Goal: Information Seeking & Learning: Learn about a topic

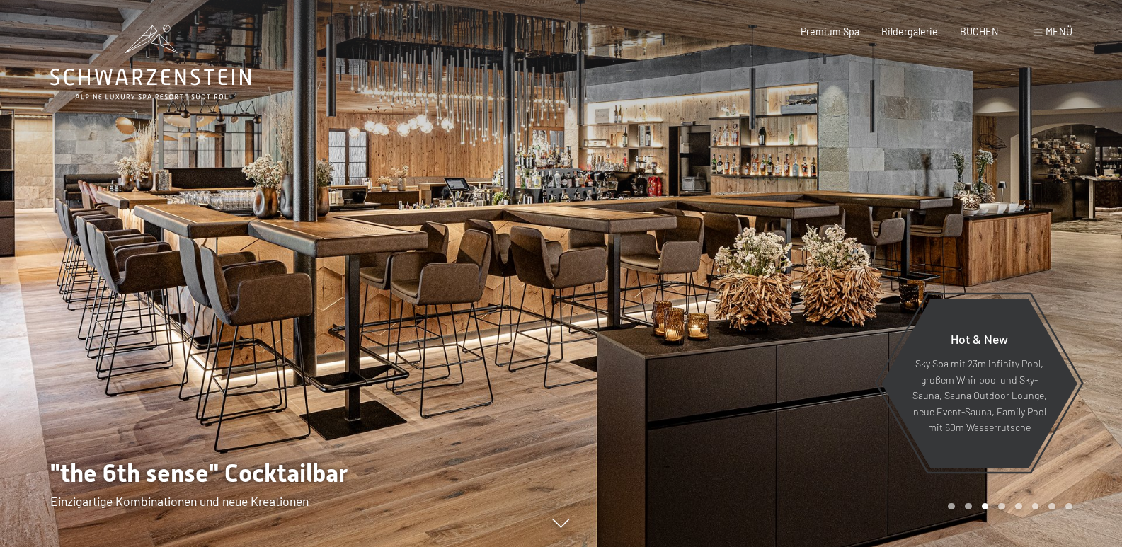
click at [690, 190] on div at bounding box center [843, 273] width 562 height 547
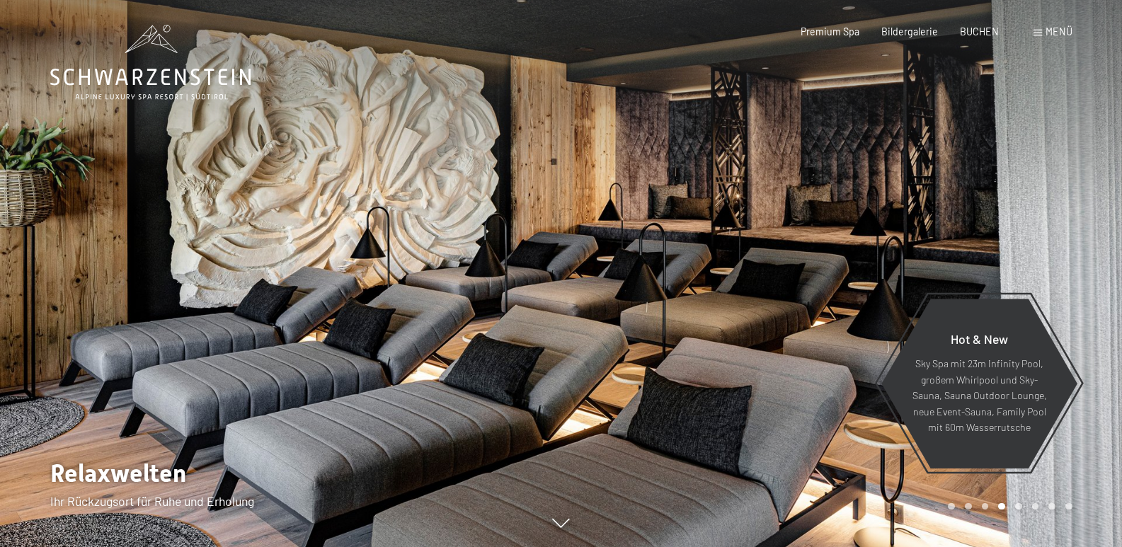
click at [690, 190] on div at bounding box center [843, 273] width 562 height 547
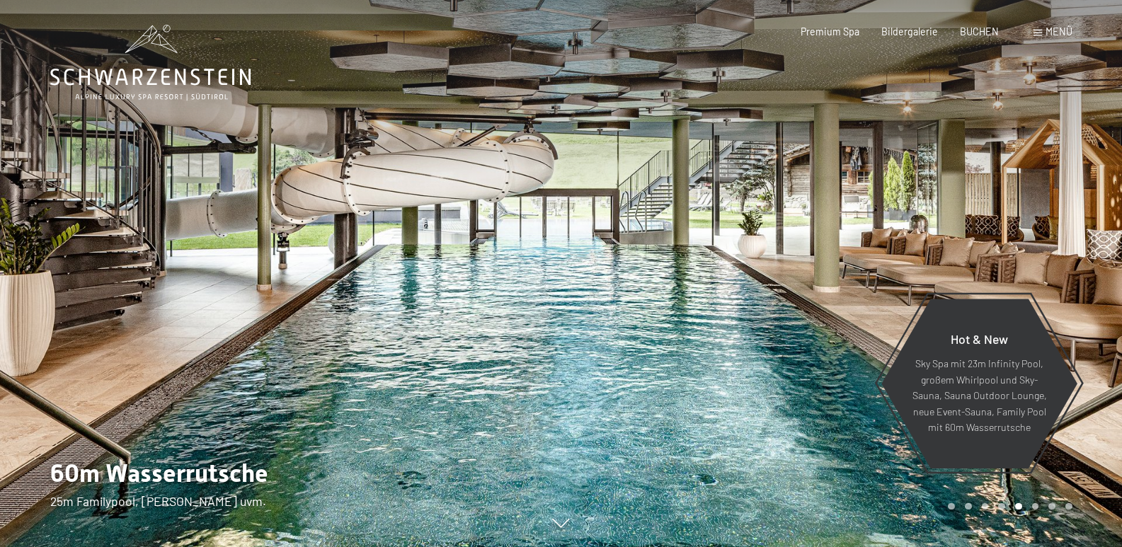
click at [690, 190] on div at bounding box center [843, 273] width 562 height 547
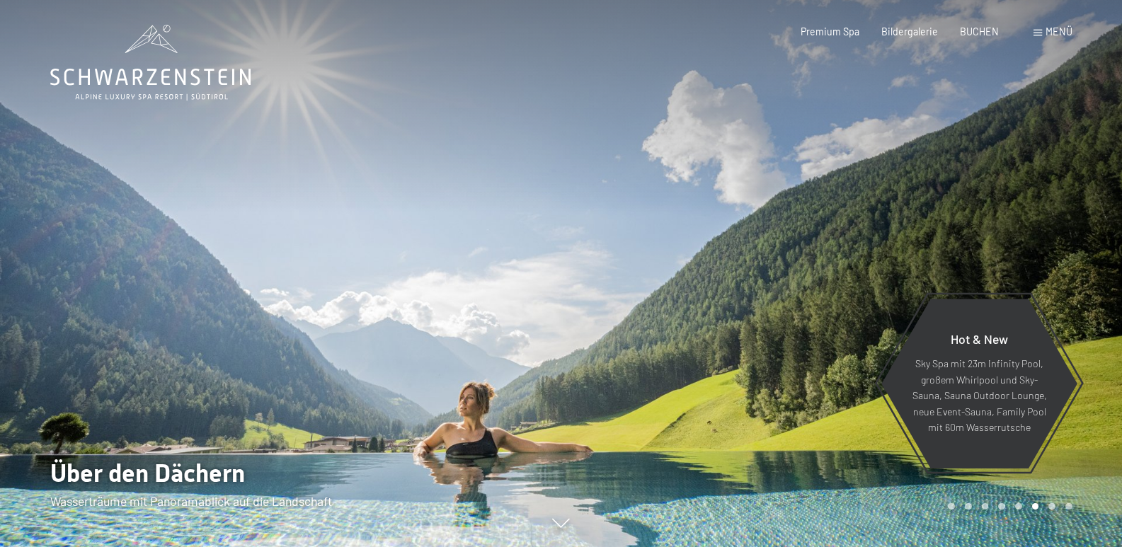
click at [690, 190] on div at bounding box center [843, 273] width 562 height 547
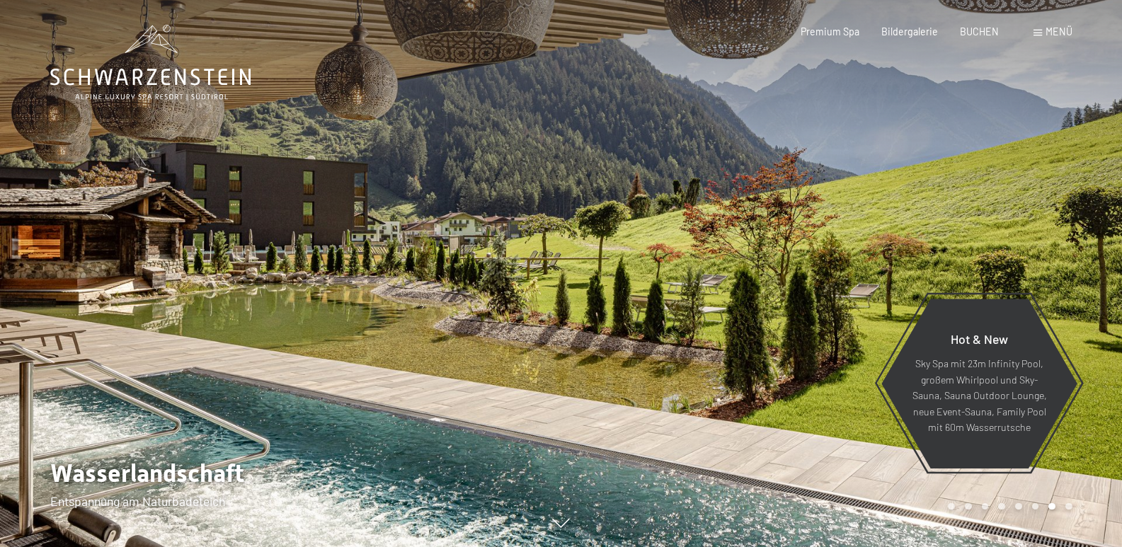
click at [690, 190] on div at bounding box center [843, 273] width 562 height 547
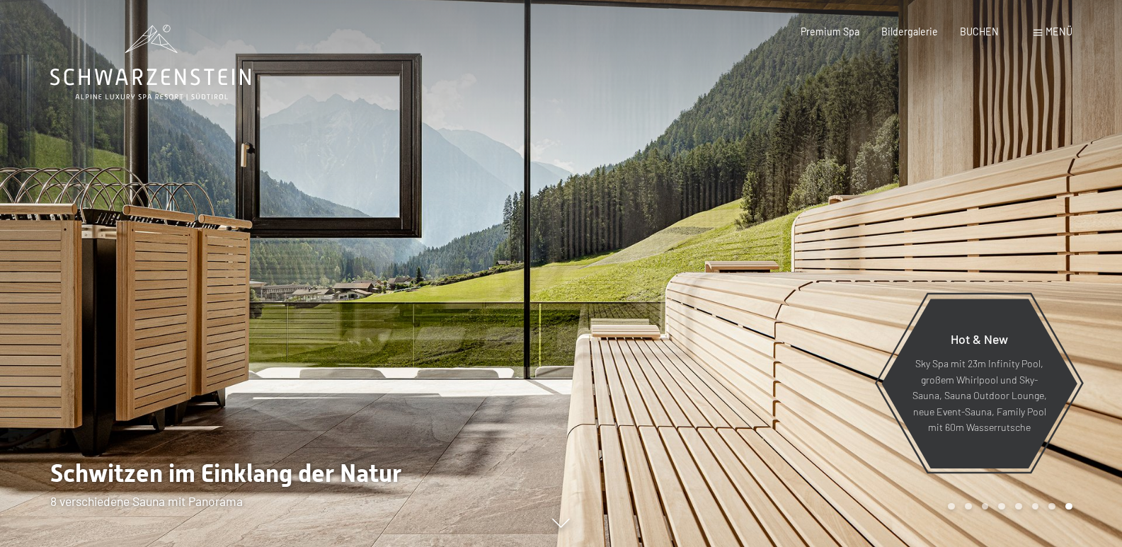
click at [690, 190] on div at bounding box center [843, 273] width 562 height 547
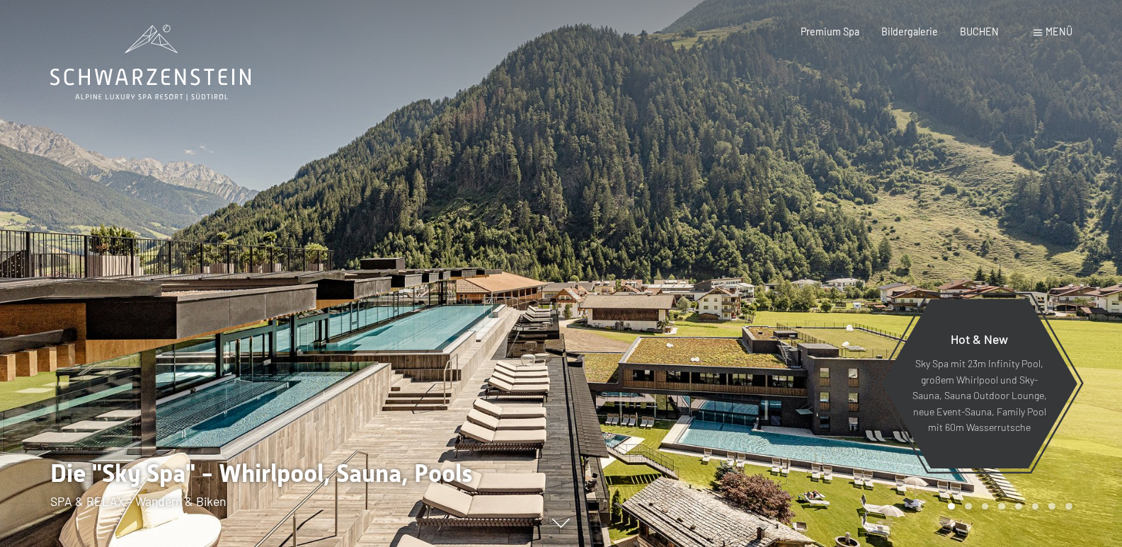
click at [692, 190] on div at bounding box center [843, 273] width 562 height 547
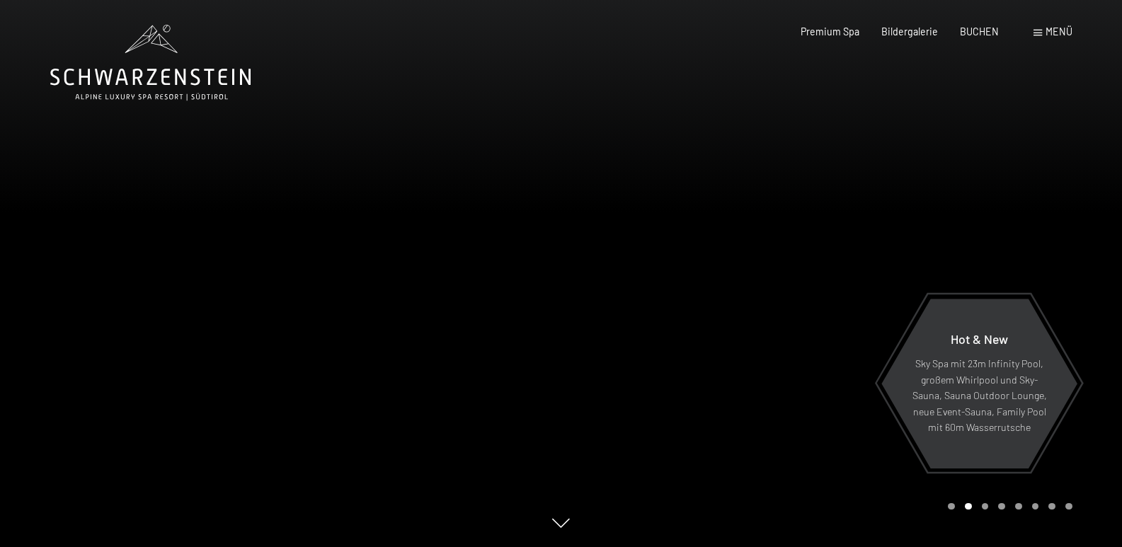
click at [692, 191] on div at bounding box center [843, 273] width 562 height 547
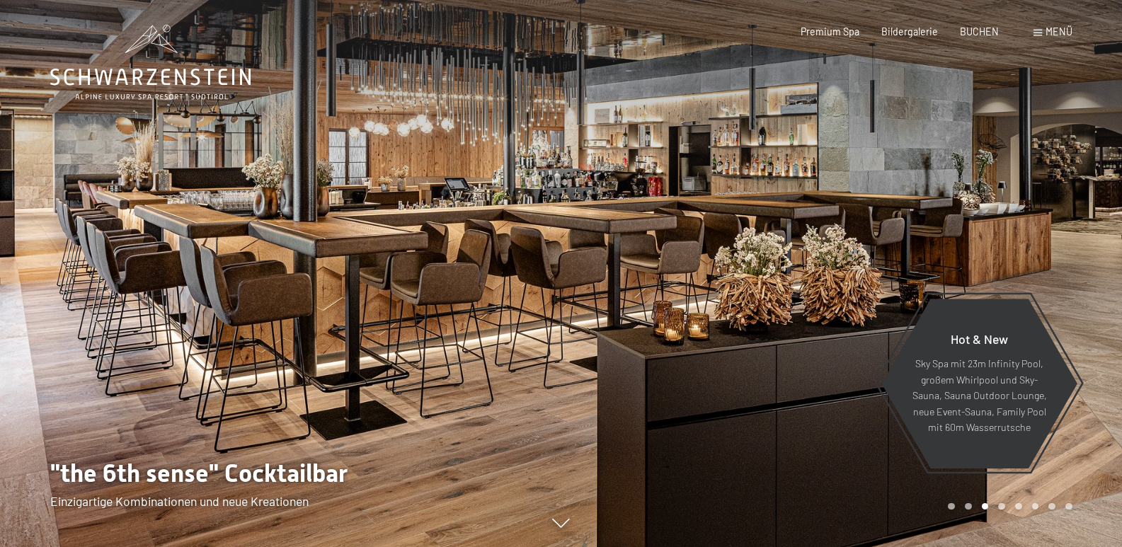
click at [1038, 31] on span at bounding box center [1038, 33] width 8 height 6
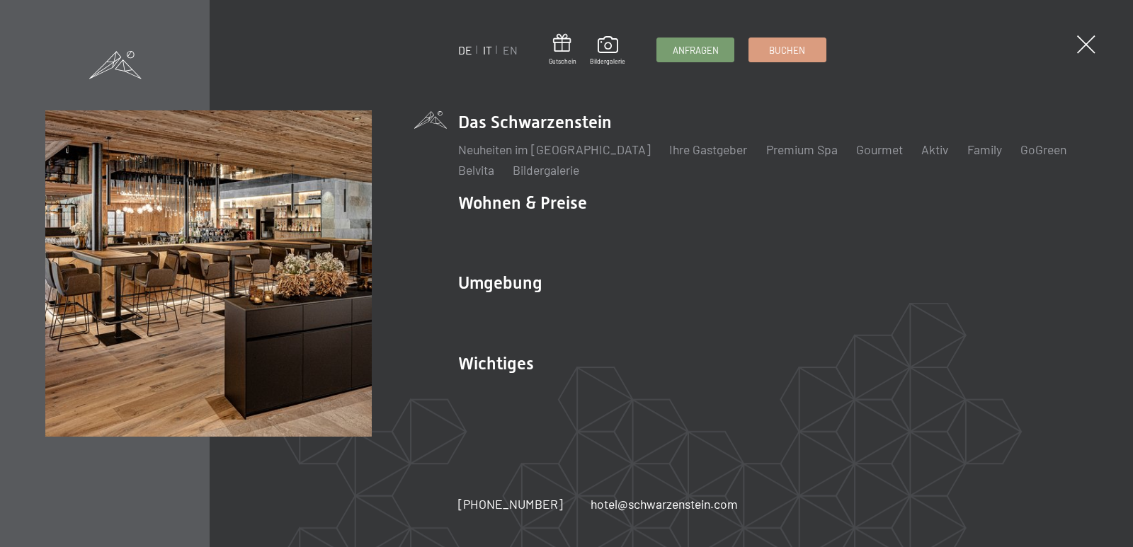
click at [485, 51] on link "IT" at bounding box center [487, 49] width 9 height 13
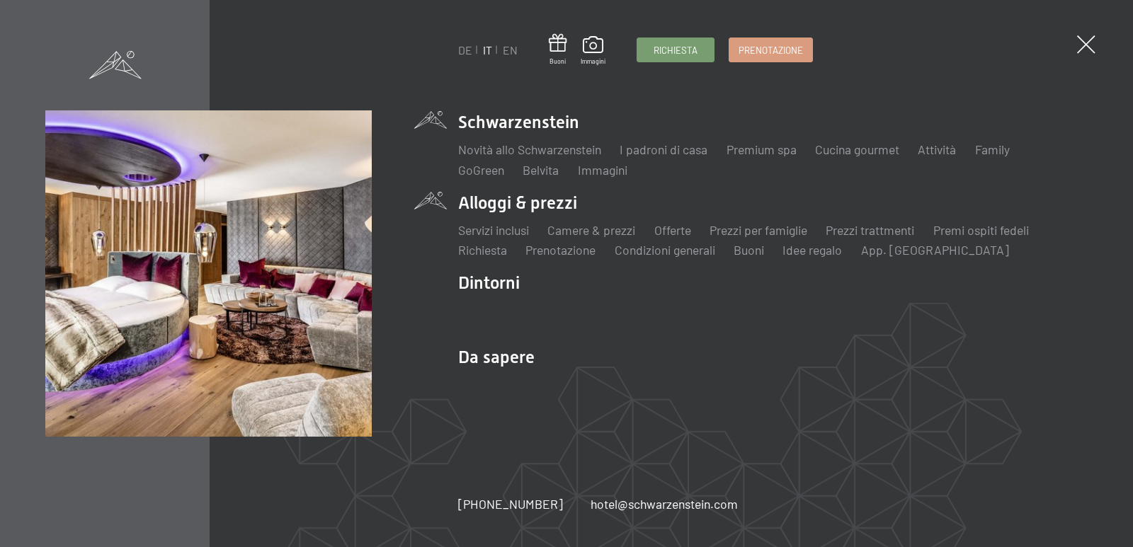
click at [513, 200] on li "Alloggi & prezzi Servizi inclusi Camere & prezzi Lista Offerte Lista Prezzi per…" at bounding box center [772, 225] width 629 height 68
click at [576, 233] on link "Camere & prezzi" at bounding box center [591, 230] width 88 height 16
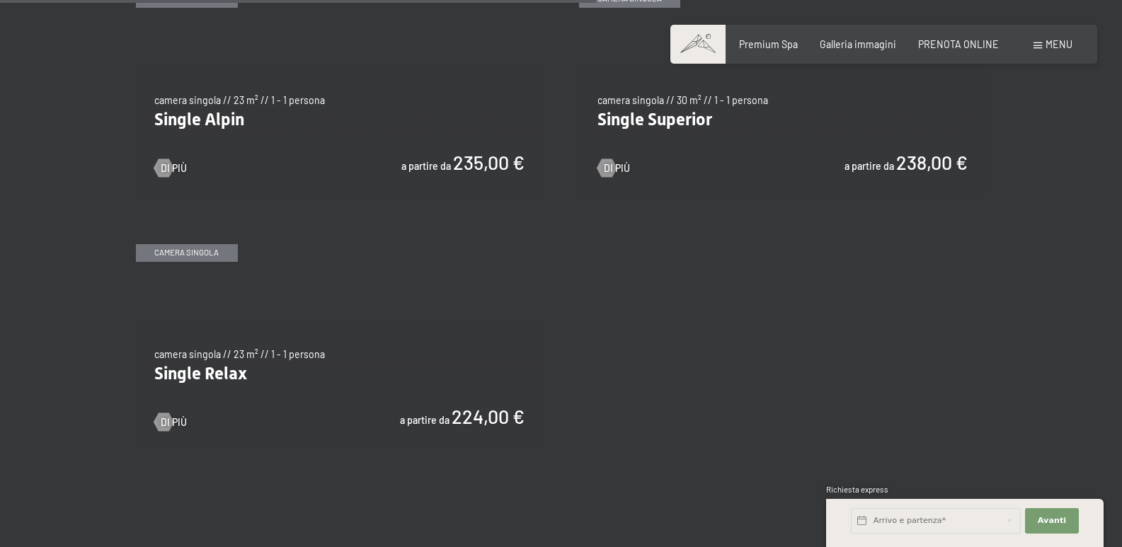
scroll to position [2124, 0]
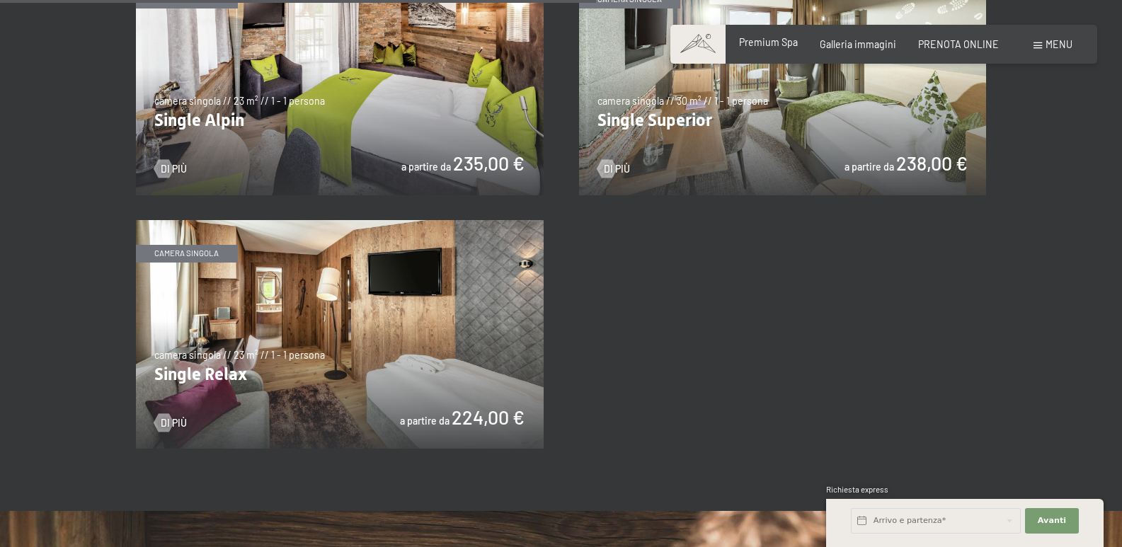
click at [790, 40] on span "Premium Spa" at bounding box center [768, 42] width 59 height 12
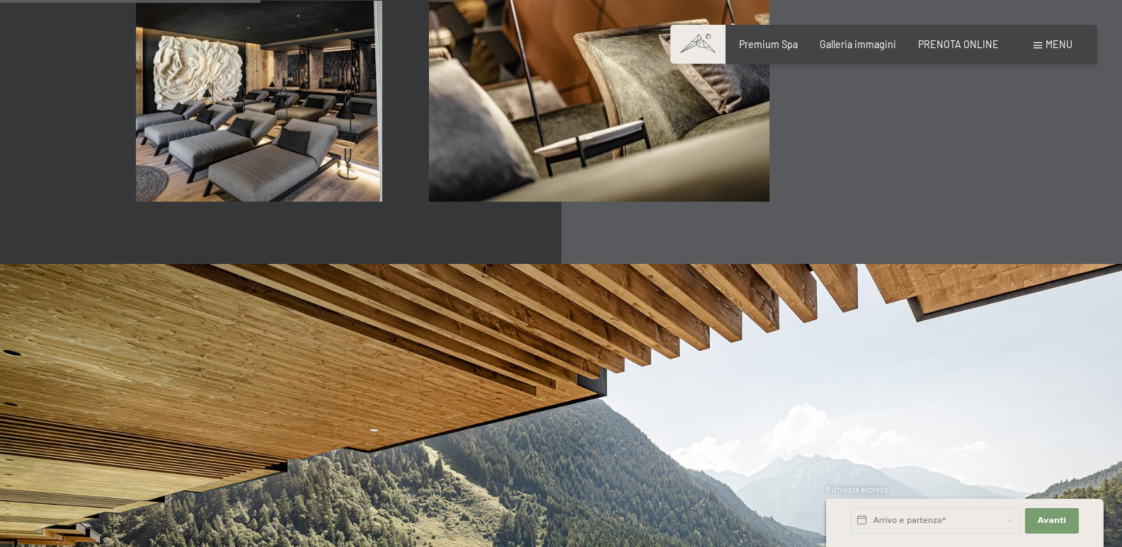
scroll to position [2478, 0]
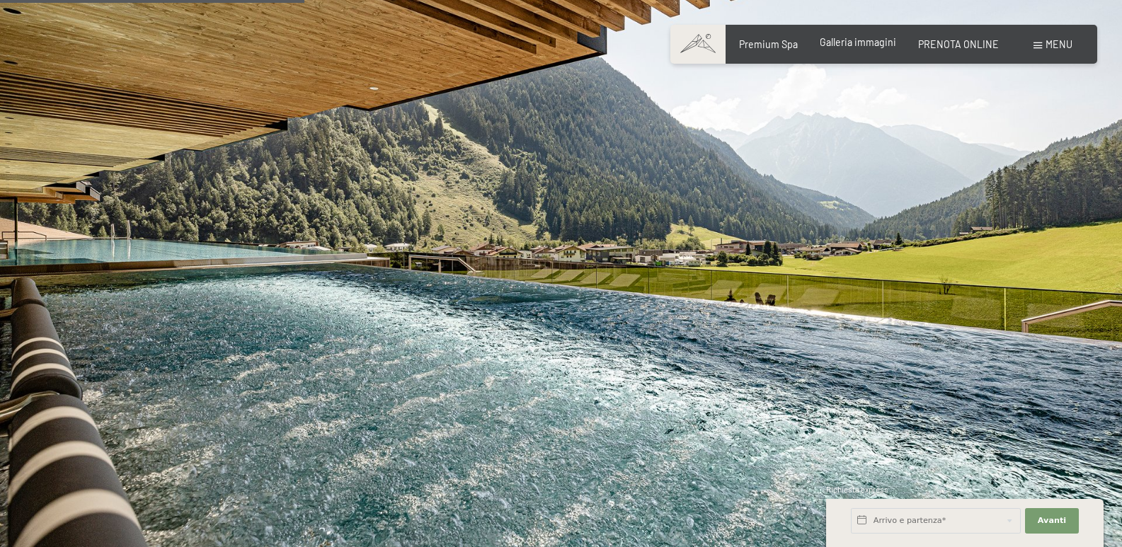
click at [872, 44] on span "Galleria immagini" at bounding box center [858, 42] width 76 height 12
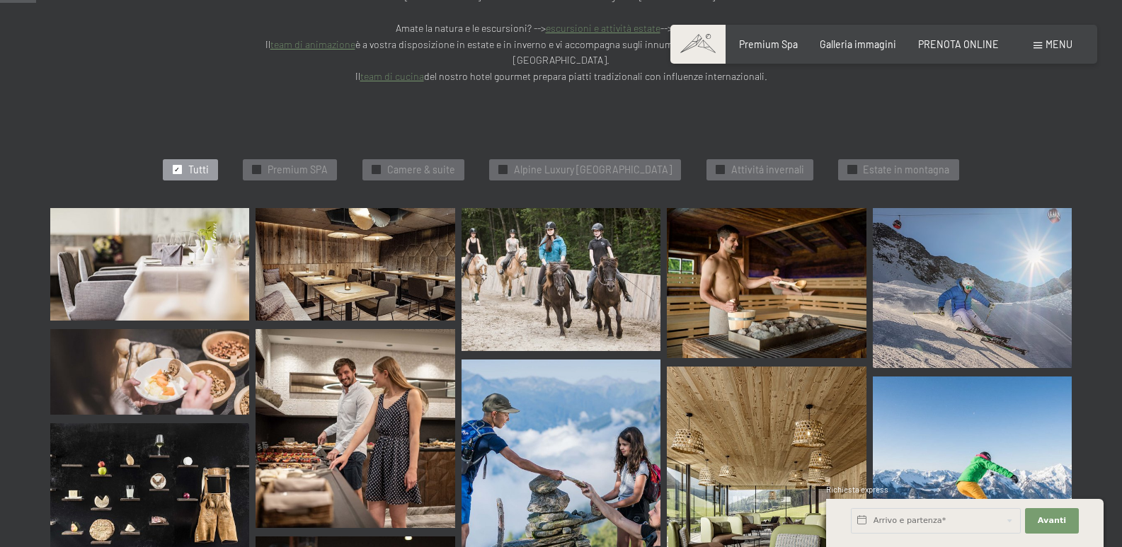
scroll to position [354, 0]
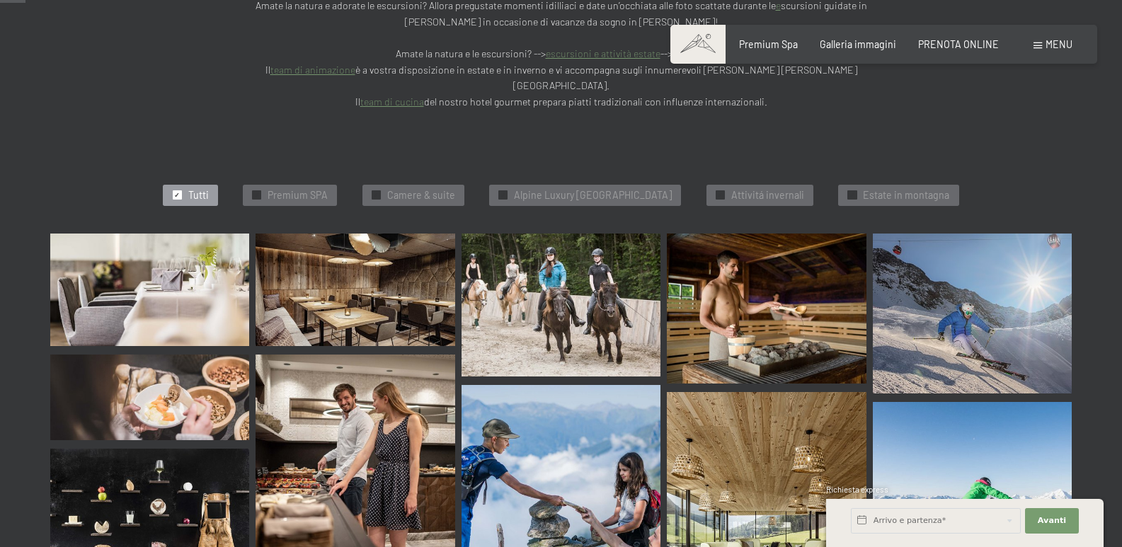
click at [183, 234] on img at bounding box center [149, 290] width 199 height 112
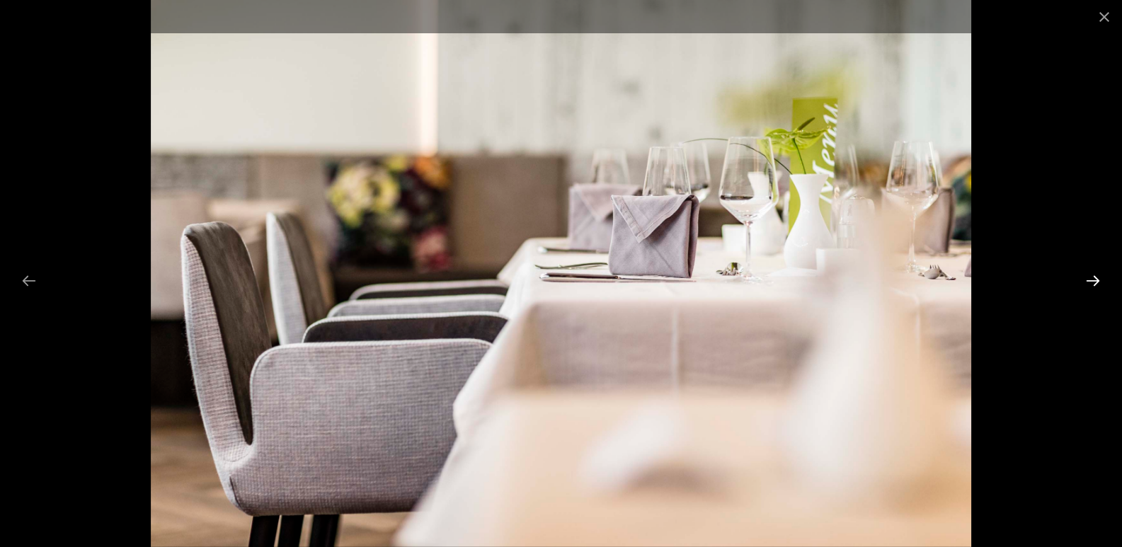
click at [1095, 277] on button "Next slide" at bounding box center [1093, 281] width 30 height 28
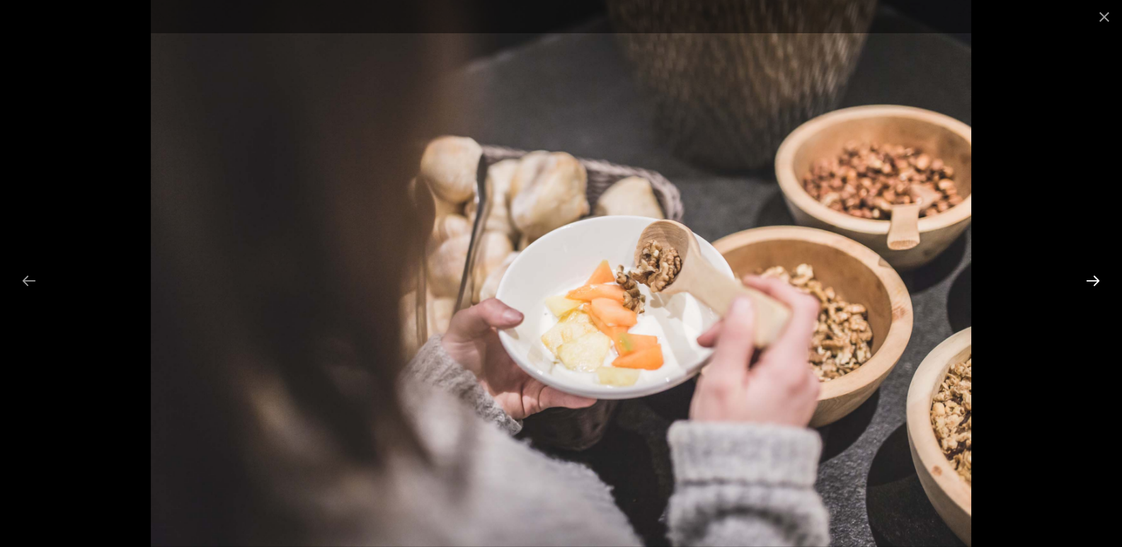
click at [1092, 274] on button "Next slide" at bounding box center [1093, 281] width 30 height 28
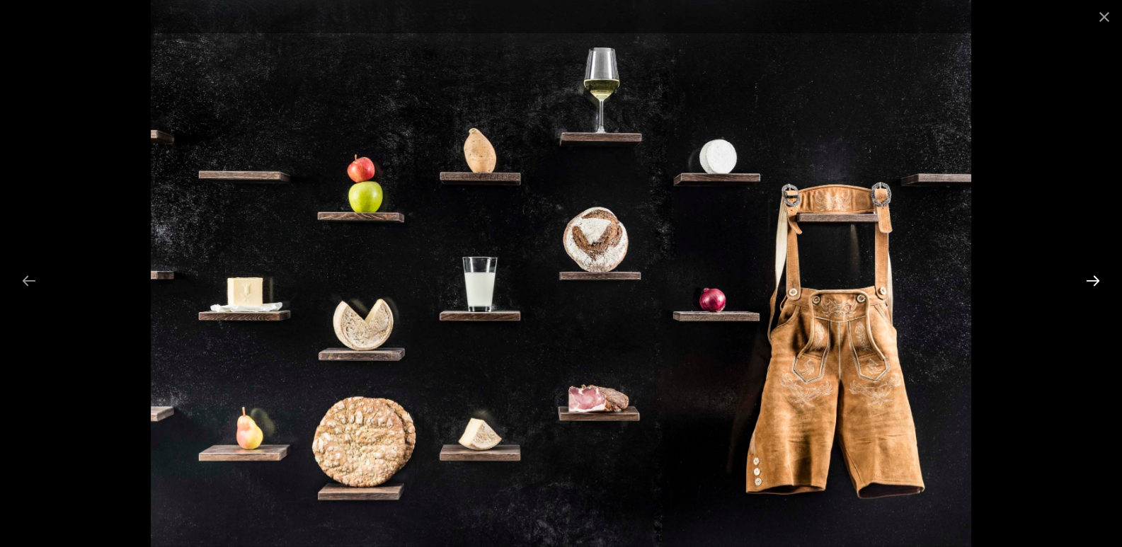
click at [1090, 274] on button "Next slide" at bounding box center [1093, 281] width 30 height 28
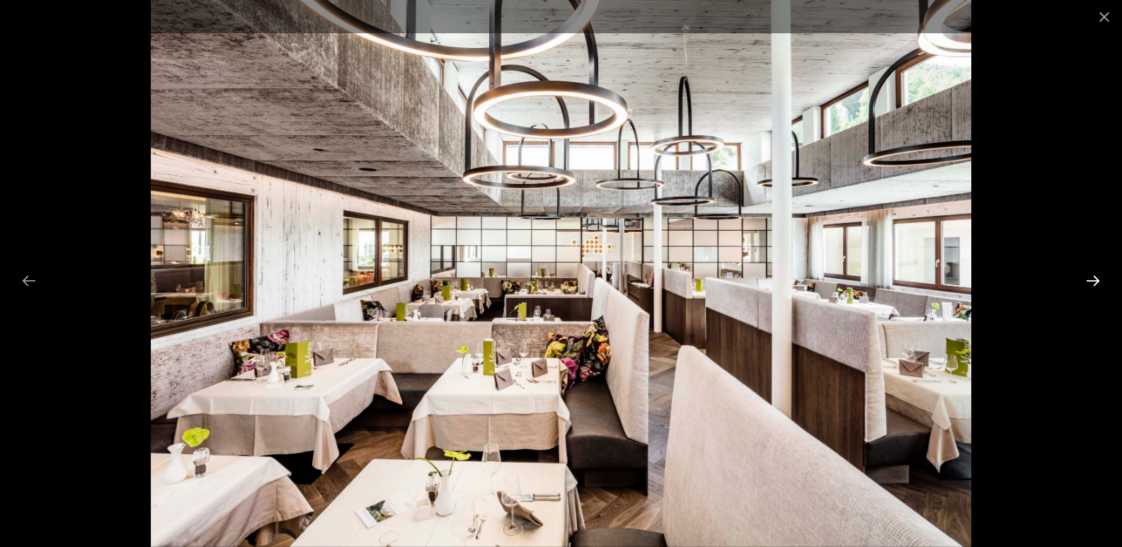
click at [1089, 274] on button "Next slide" at bounding box center [1093, 281] width 30 height 28
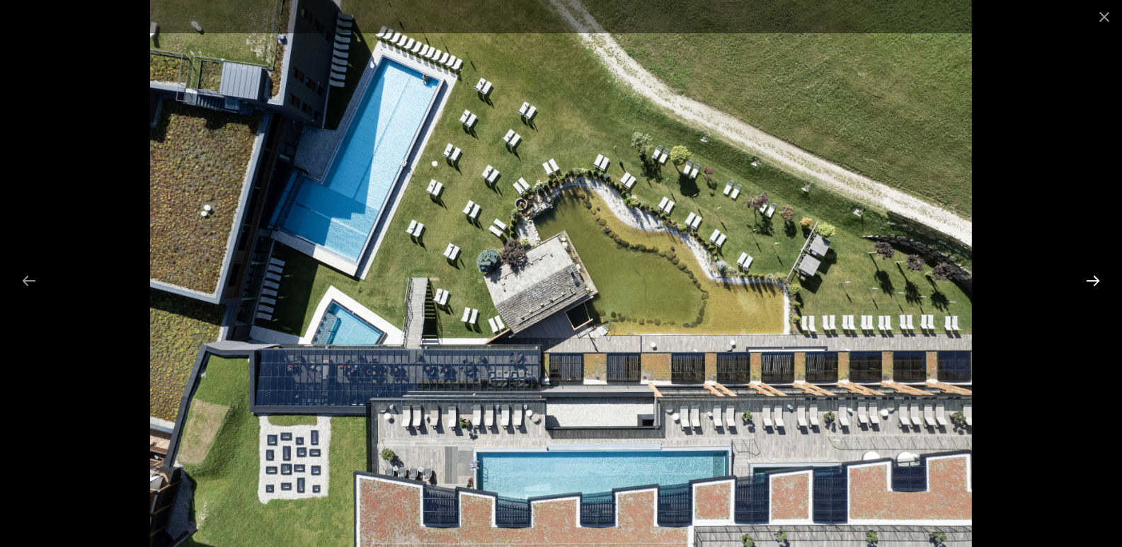
click at [1090, 277] on button "Next slide" at bounding box center [1093, 281] width 30 height 28
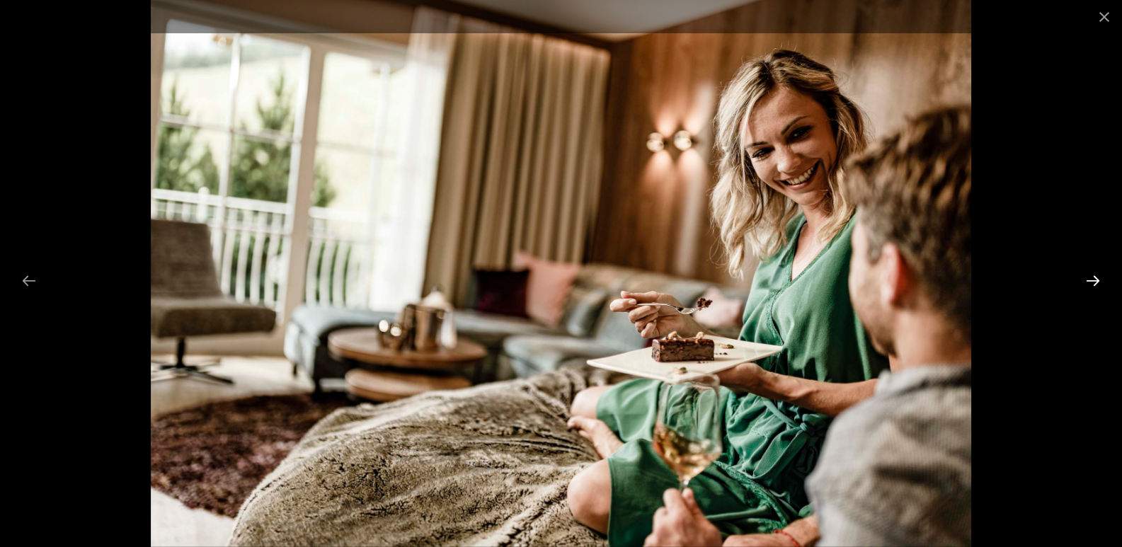
click at [1090, 278] on button "Next slide" at bounding box center [1093, 281] width 30 height 28
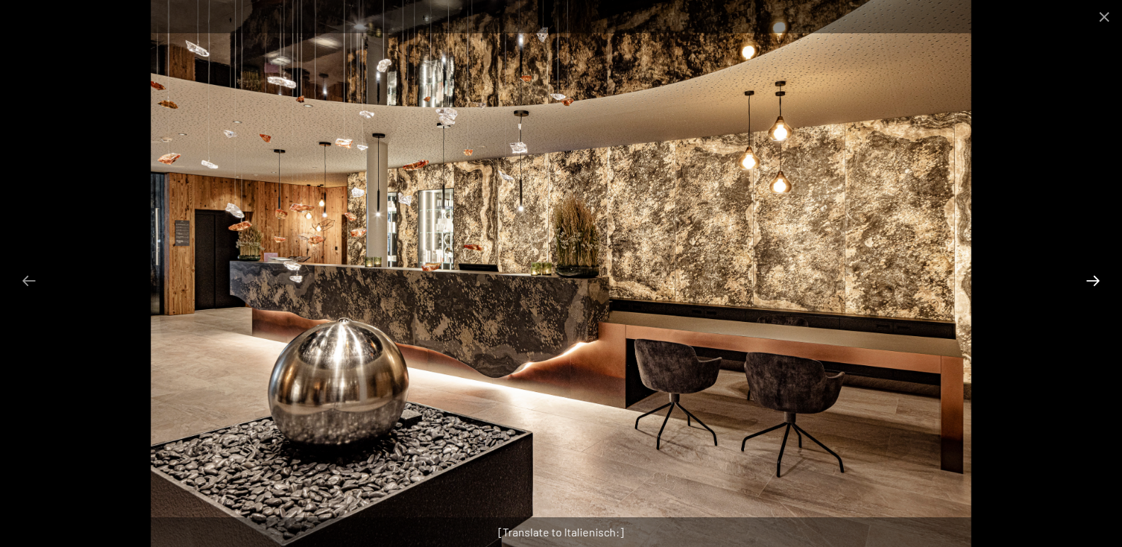
click at [1090, 278] on button "Next slide" at bounding box center [1093, 281] width 30 height 28
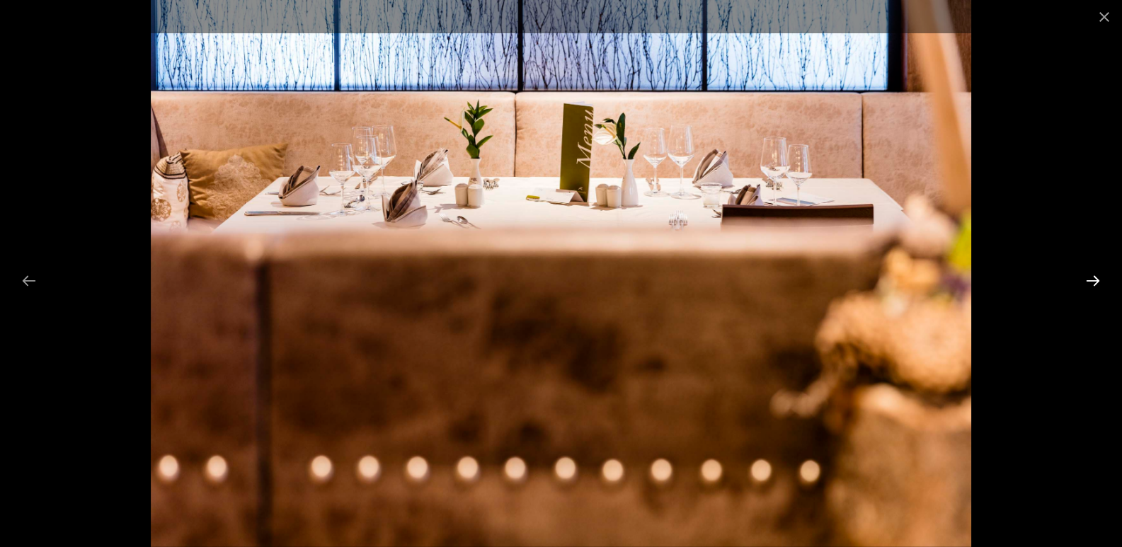
click at [1090, 278] on button "Next slide" at bounding box center [1093, 281] width 30 height 28
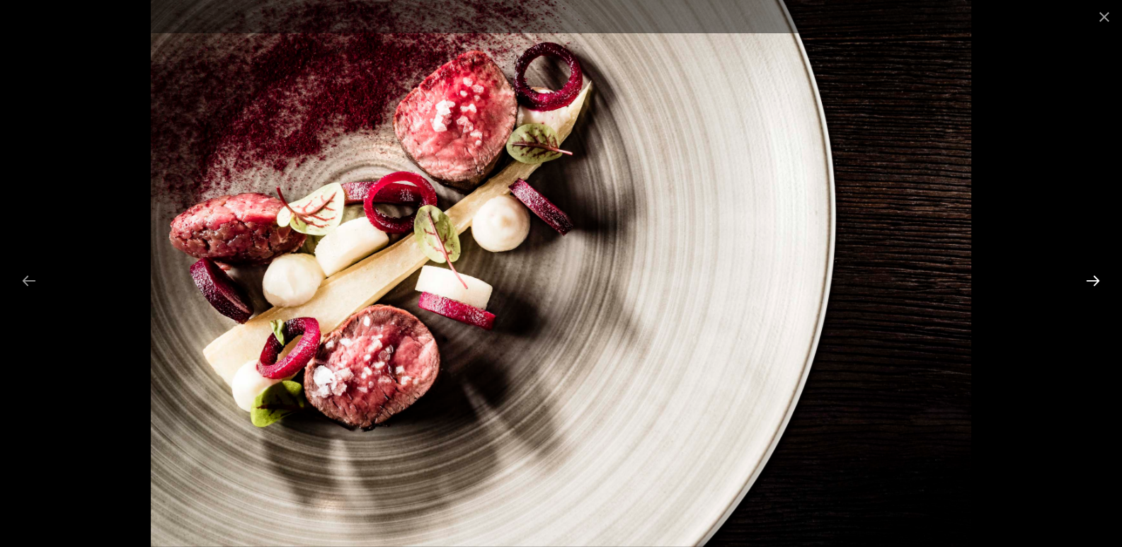
click at [1090, 278] on button "Next slide" at bounding box center [1093, 281] width 30 height 28
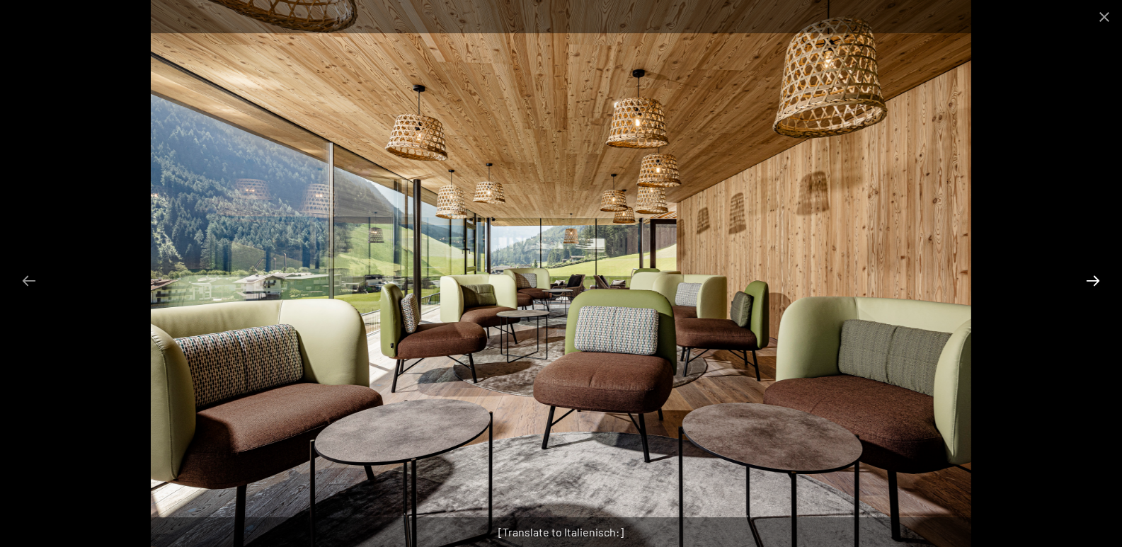
click at [1090, 278] on button "Next slide" at bounding box center [1093, 281] width 30 height 28
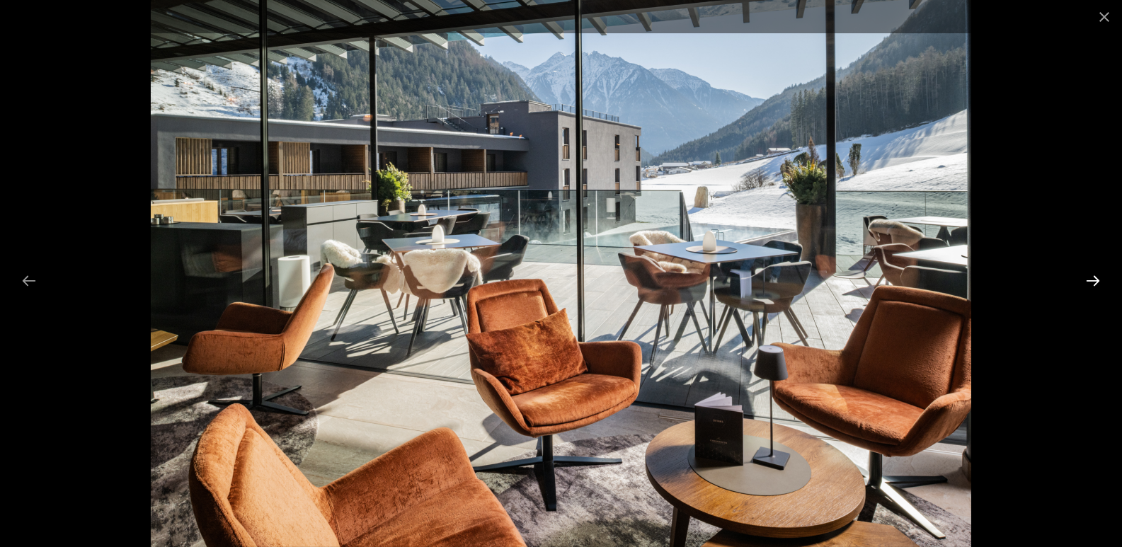
click at [1090, 278] on button "Next slide" at bounding box center [1093, 281] width 30 height 28
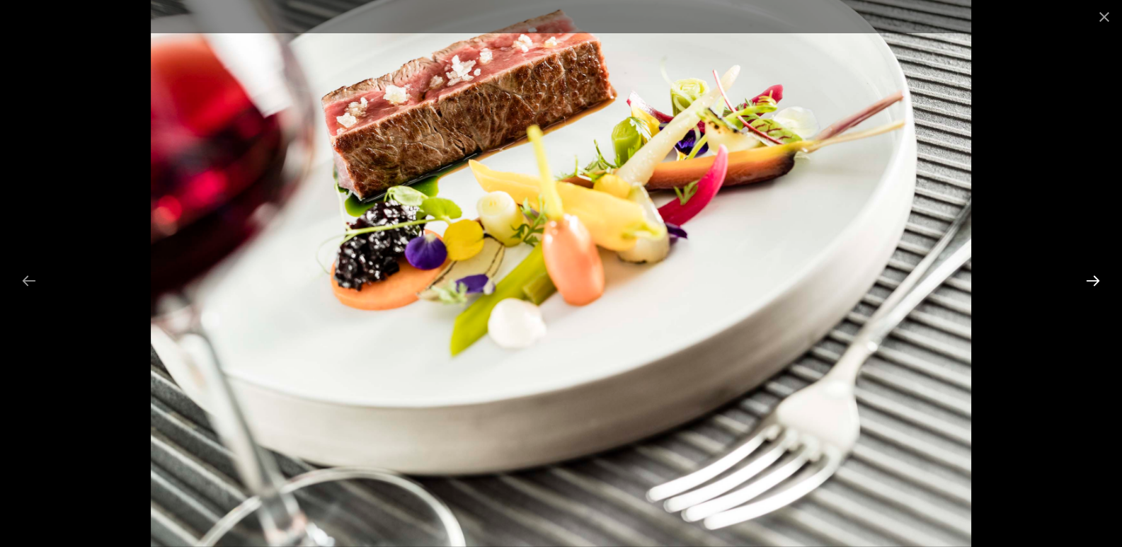
click at [1090, 278] on button "Next slide" at bounding box center [1093, 281] width 30 height 28
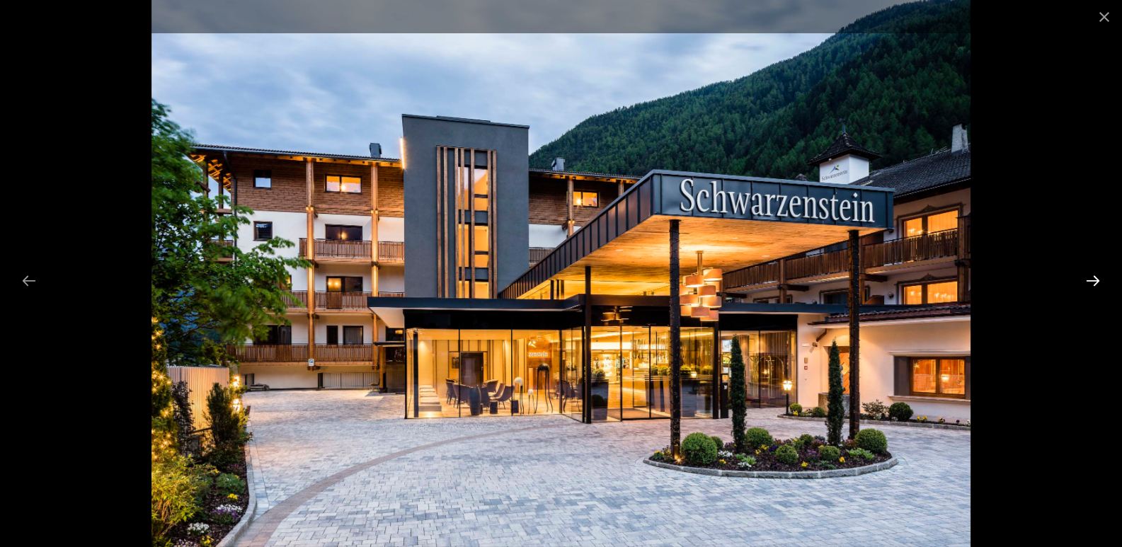
click at [1090, 278] on button "Next slide" at bounding box center [1093, 281] width 30 height 28
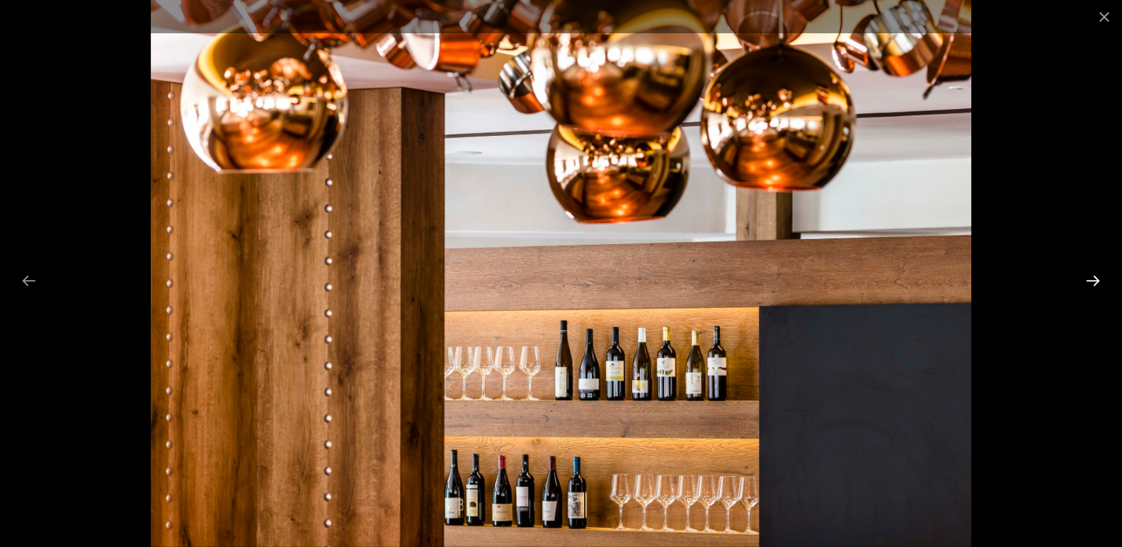
click at [1090, 280] on button "Next slide" at bounding box center [1093, 281] width 30 height 28
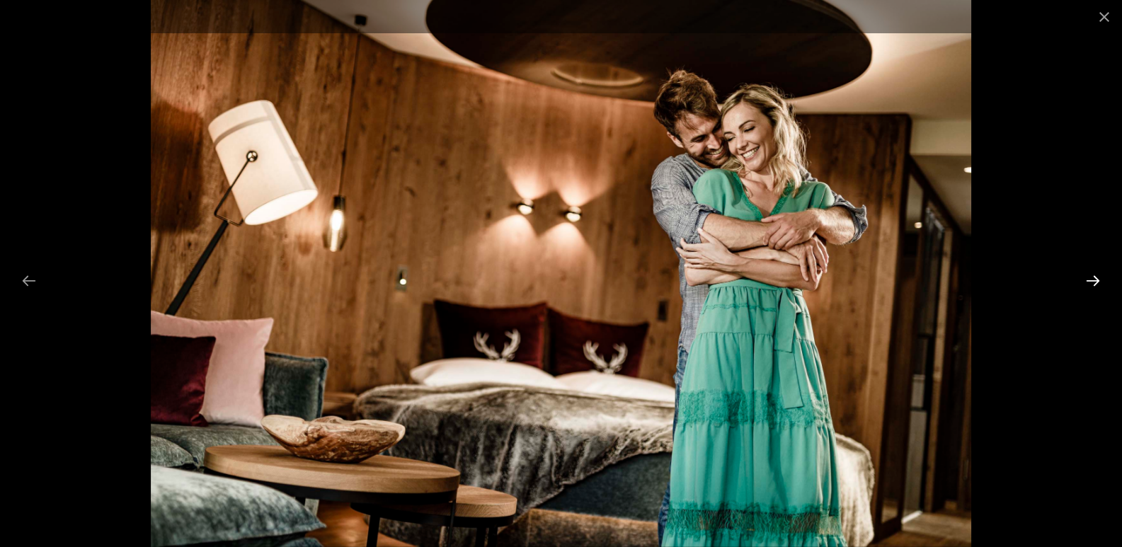
click at [1090, 280] on button "Next slide" at bounding box center [1093, 281] width 30 height 28
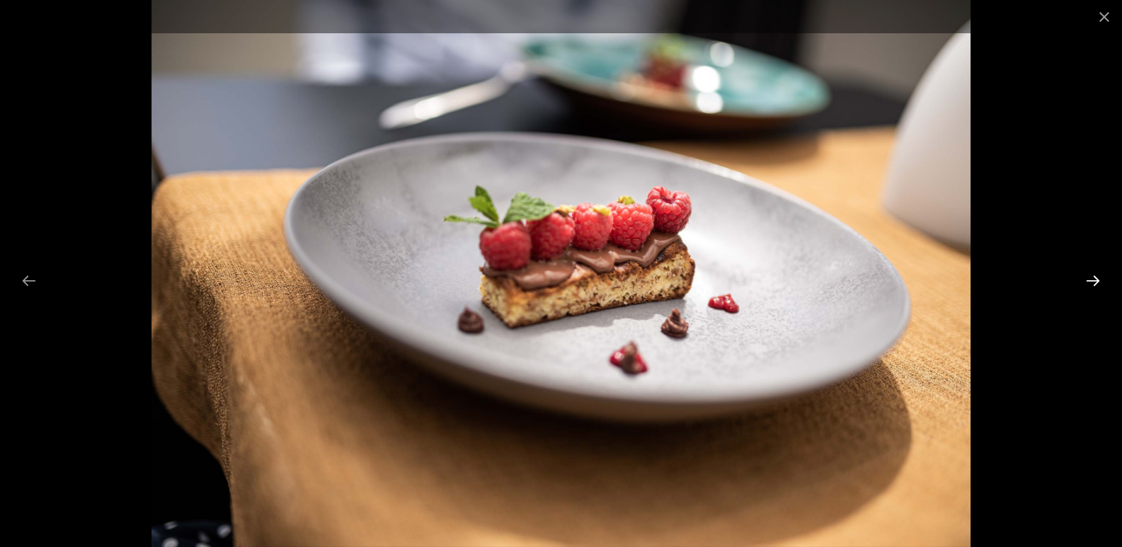
click at [1090, 280] on button "Next slide" at bounding box center [1093, 281] width 30 height 28
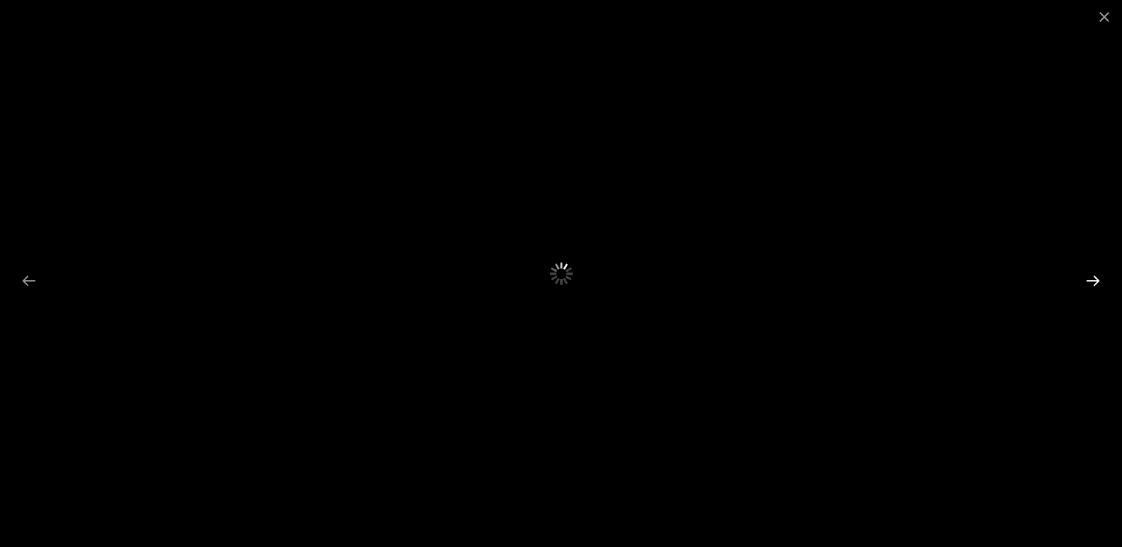
click at [1090, 280] on button "Next slide" at bounding box center [1093, 281] width 30 height 28
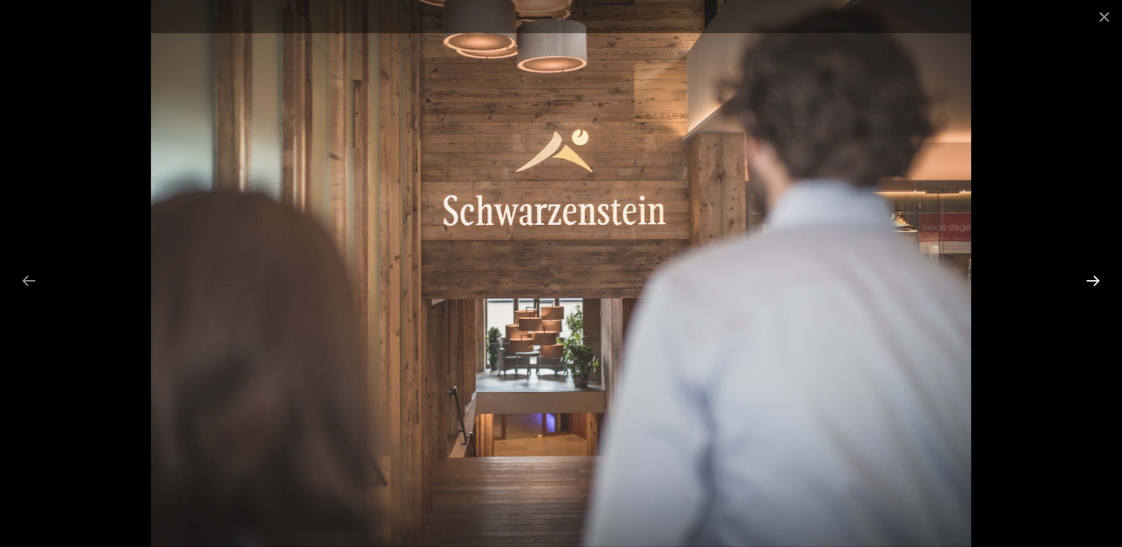
click at [1089, 280] on button "Next slide" at bounding box center [1093, 281] width 30 height 28
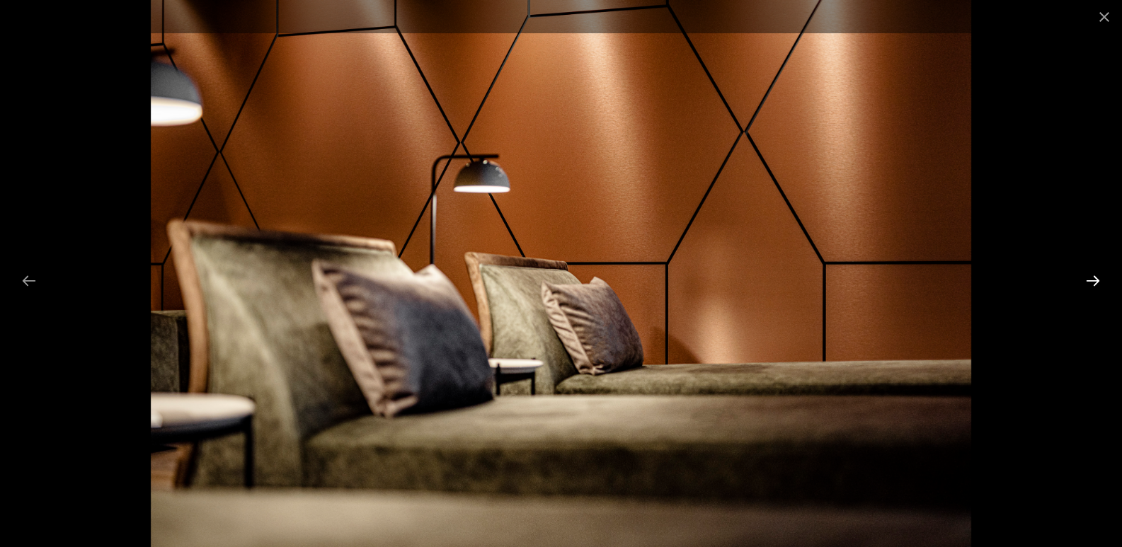
click at [1088, 280] on button "Next slide" at bounding box center [1093, 281] width 30 height 28
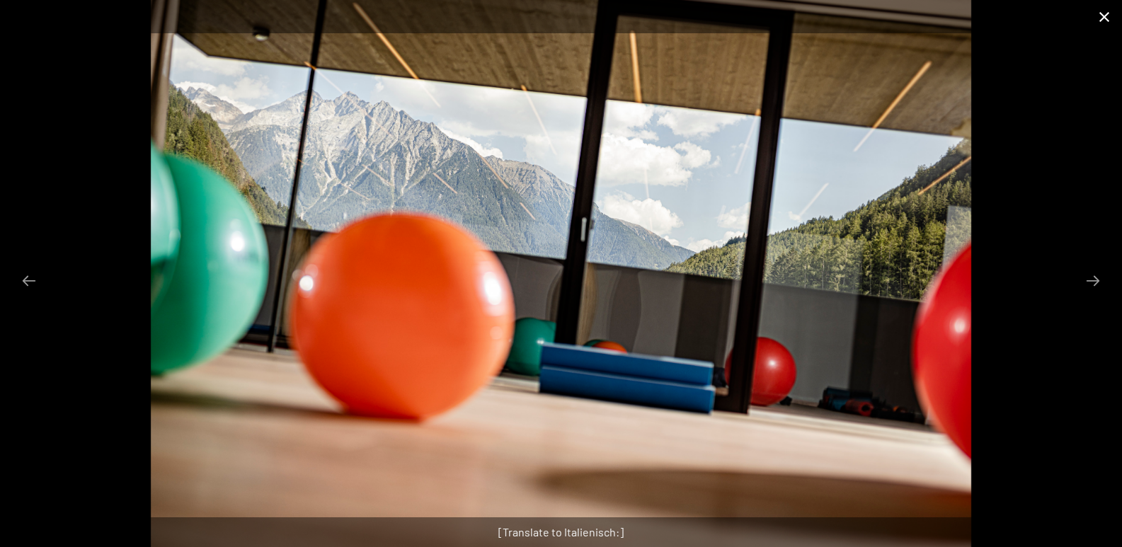
click at [1102, 17] on button "Close gallery" at bounding box center [1104, 16] width 35 height 33
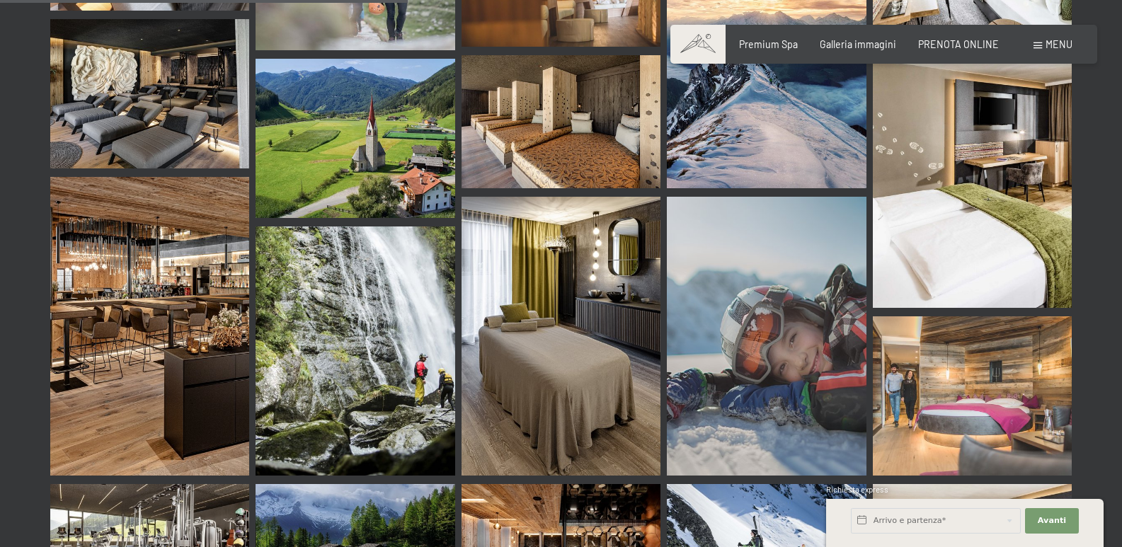
scroll to position [5523, 0]
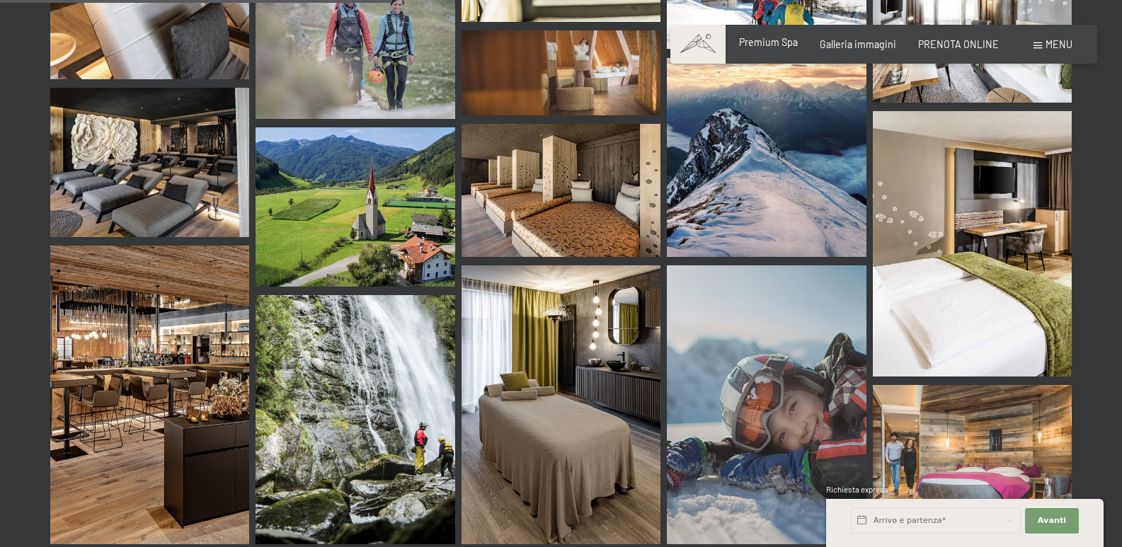
click at [773, 38] on span "Premium Spa" at bounding box center [768, 42] width 59 height 12
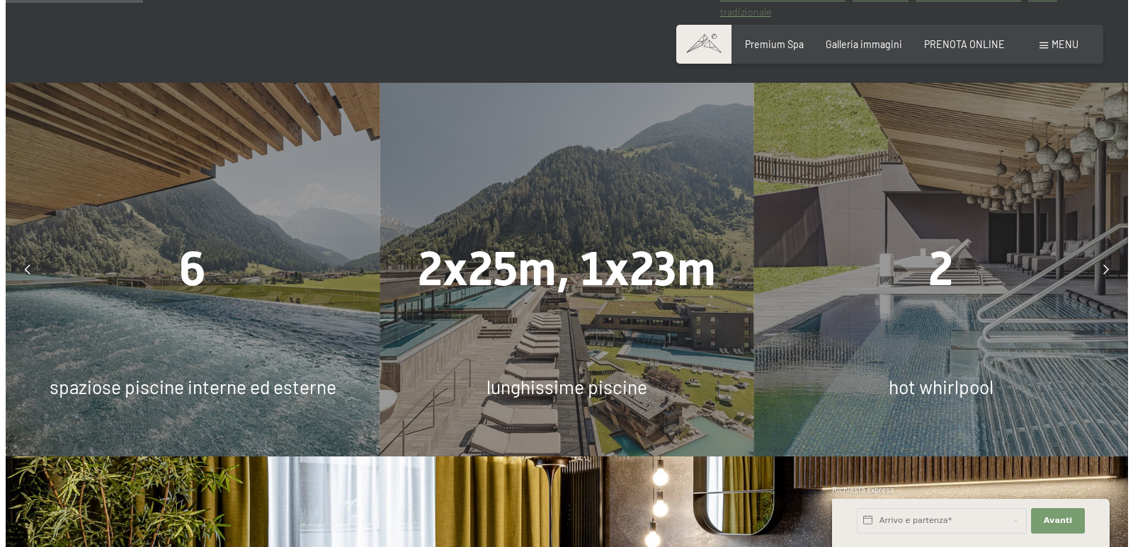
scroll to position [708, 0]
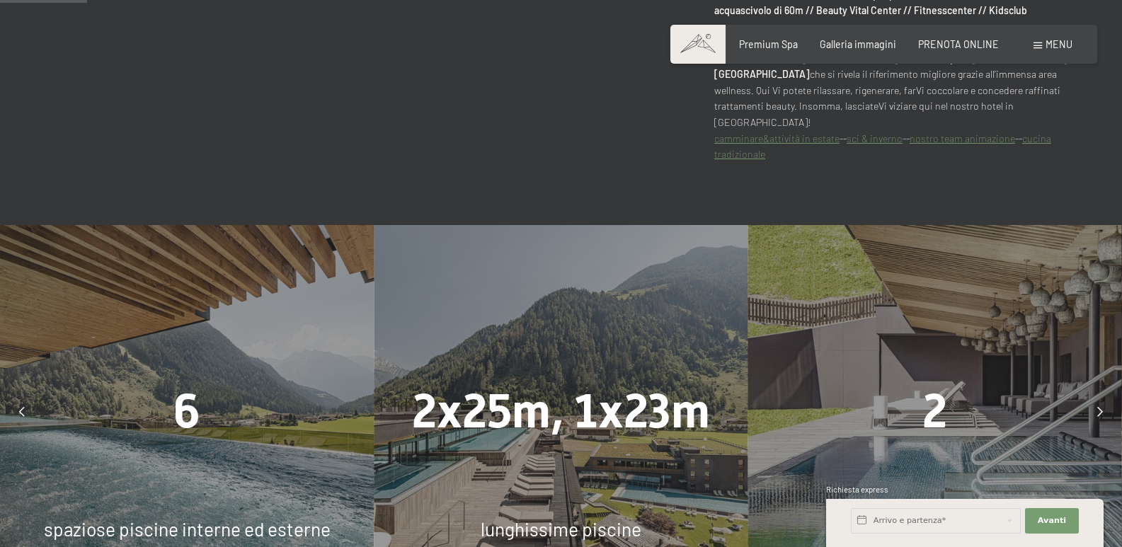
click at [1050, 43] on span "Menu" at bounding box center [1059, 44] width 27 height 12
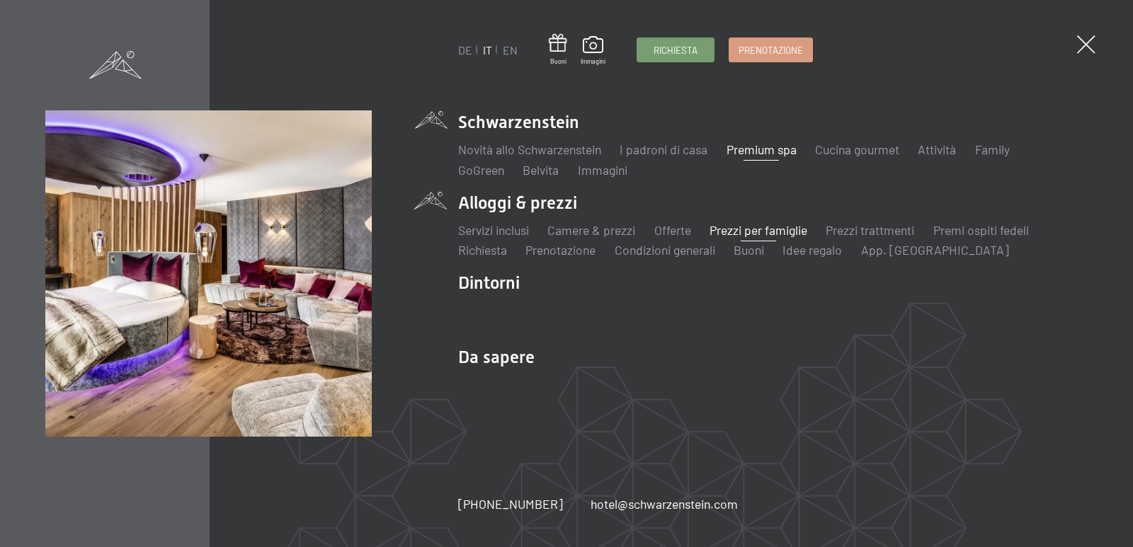
click at [746, 227] on link "Prezzi per famiglie" at bounding box center [759, 230] width 98 height 16
